Goal: Task Accomplishment & Management: Use online tool/utility

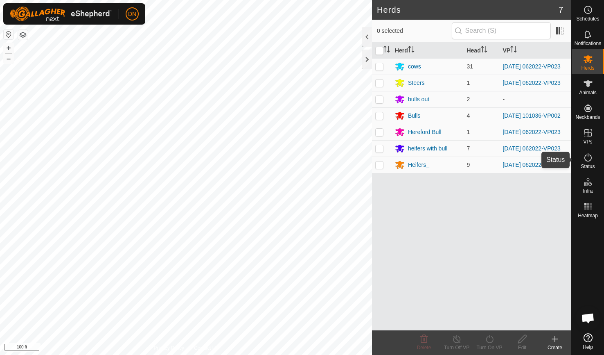
click at [587, 157] on icon at bounding box center [588, 157] width 10 height 10
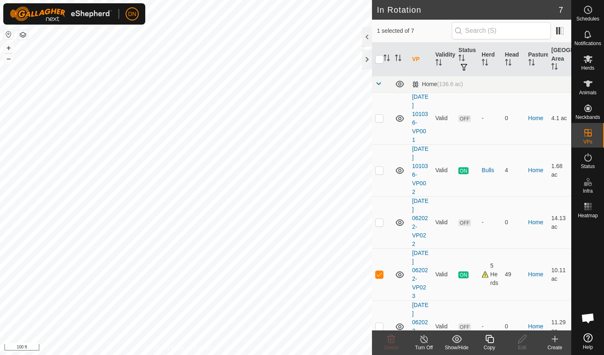
checkbox input "false"
checkbox input "true"
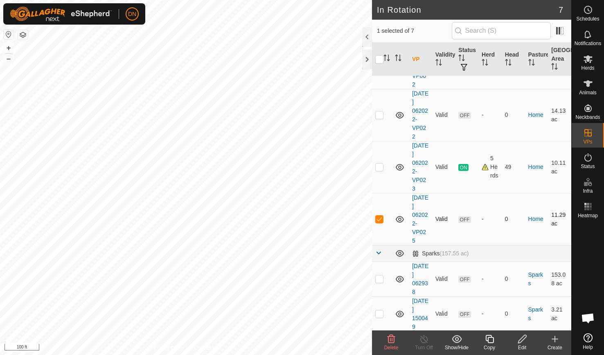
scroll to position [108, 0]
click at [591, 57] on icon at bounding box center [588, 59] width 9 height 8
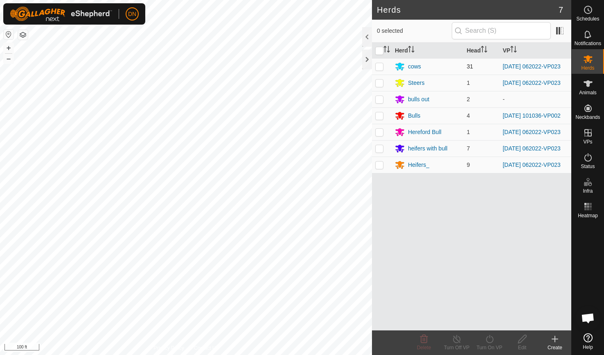
click at [378, 63] on p-checkbox at bounding box center [379, 66] width 8 height 7
checkbox input "true"
click at [377, 86] on p-checkbox at bounding box center [379, 82] width 8 height 7
checkbox input "true"
click at [379, 135] on p-checkbox at bounding box center [379, 132] width 8 height 7
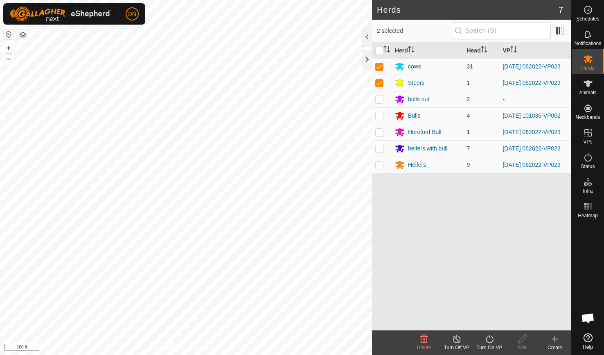
checkbox input "true"
click at [378, 151] on p-checkbox at bounding box center [379, 148] width 8 height 7
checkbox input "true"
click at [378, 168] on p-checkbox at bounding box center [379, 164] width 8 height 7
checkbox input "true"
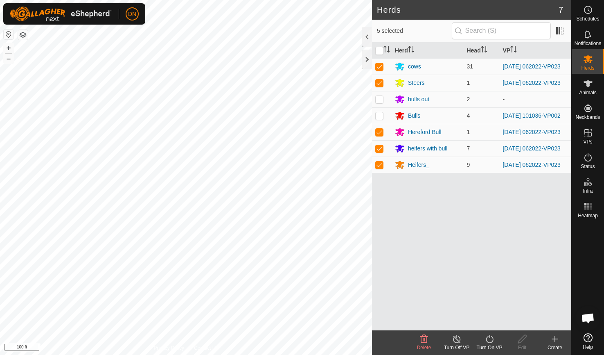
click at [486, 341] on icon at bounding box center [490, 339] width 10 height 10
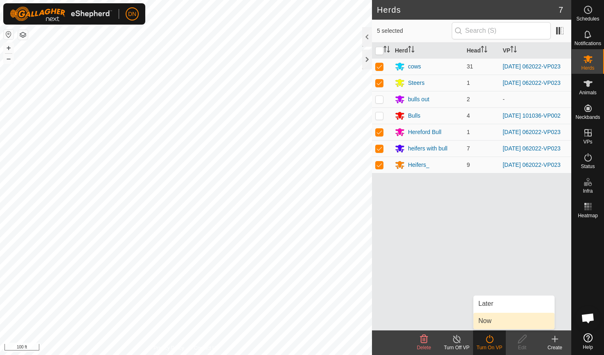
click at [488, 322] on link "Now" at bounding box center [514, 320] width 81 height 16
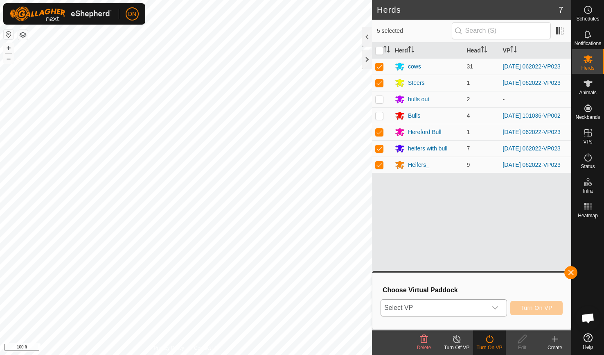
click at [496, 307] on icon "dropdown trigger" at bounding box center [495, 307] width 7 height 7
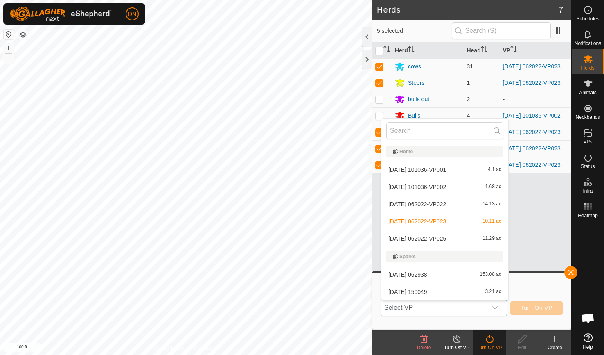
click at [463, 239] on li "[DATE] 062022-VP025 11.29 ac" at bounding box center [445, 238] width 127 height 16
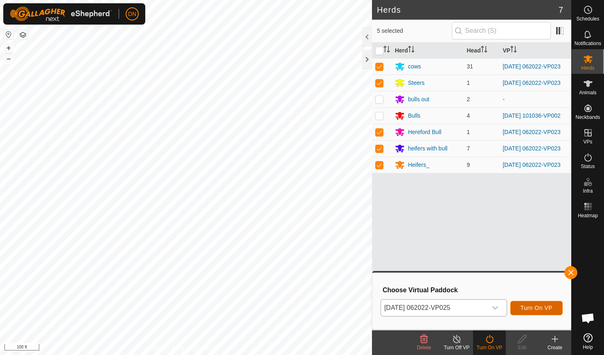
click at [533, 305] on span "Turn On VP" at bounding box center [537, 307] width 32 height 7
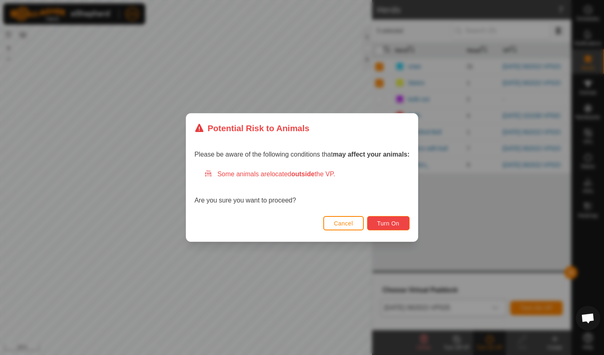
click at [400, 217] on button "Turn On" at bounding box center [388, 223] width 43 height 14
